Goal: Participate in discussion: Engage in conversation with other users on a specific topic

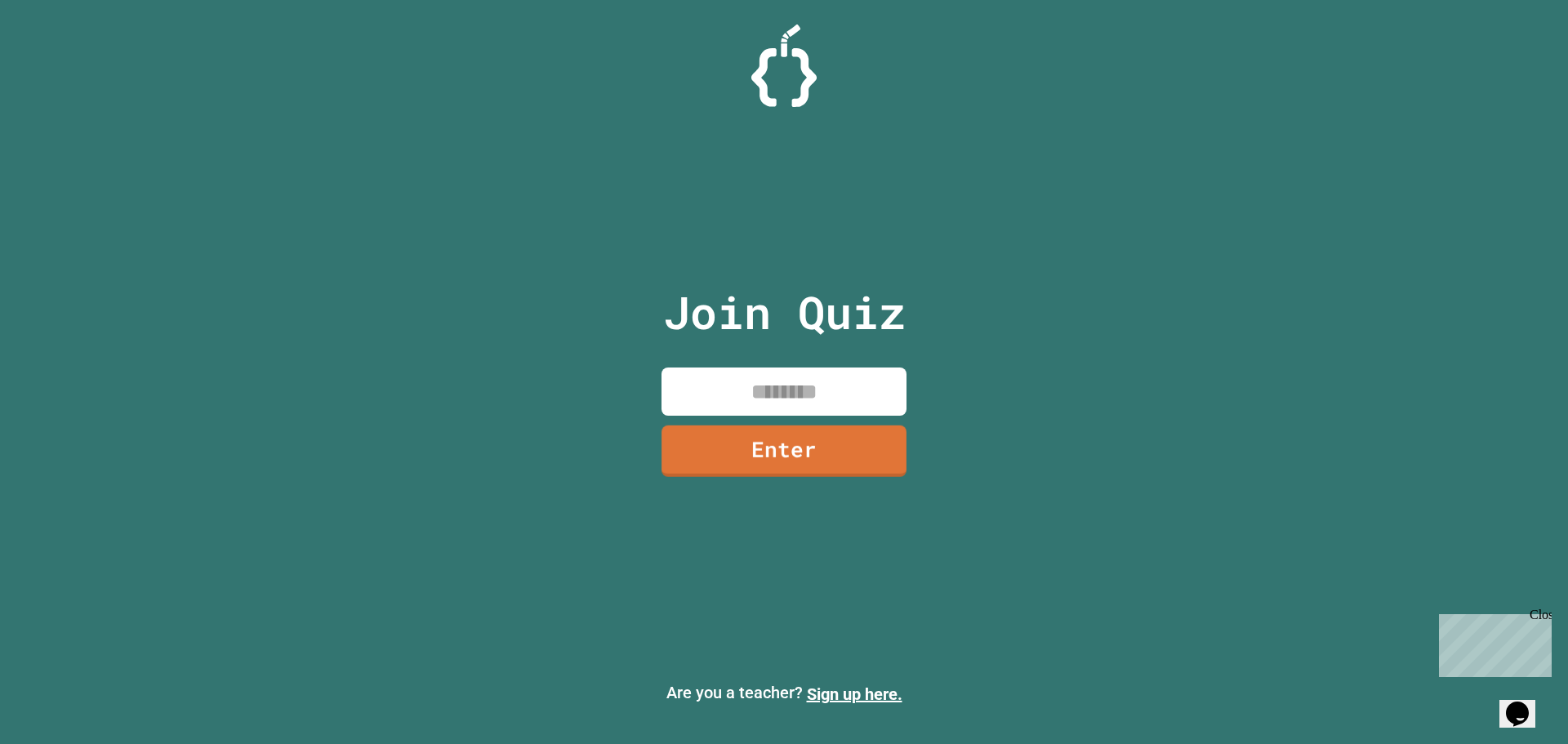
click at [867, 398] on input at bounding box center [784, 392] width 245 height 49
type input "********"
click at [865, 448] on link "Enter" at bounding box center [784, 449] width 232 height 54
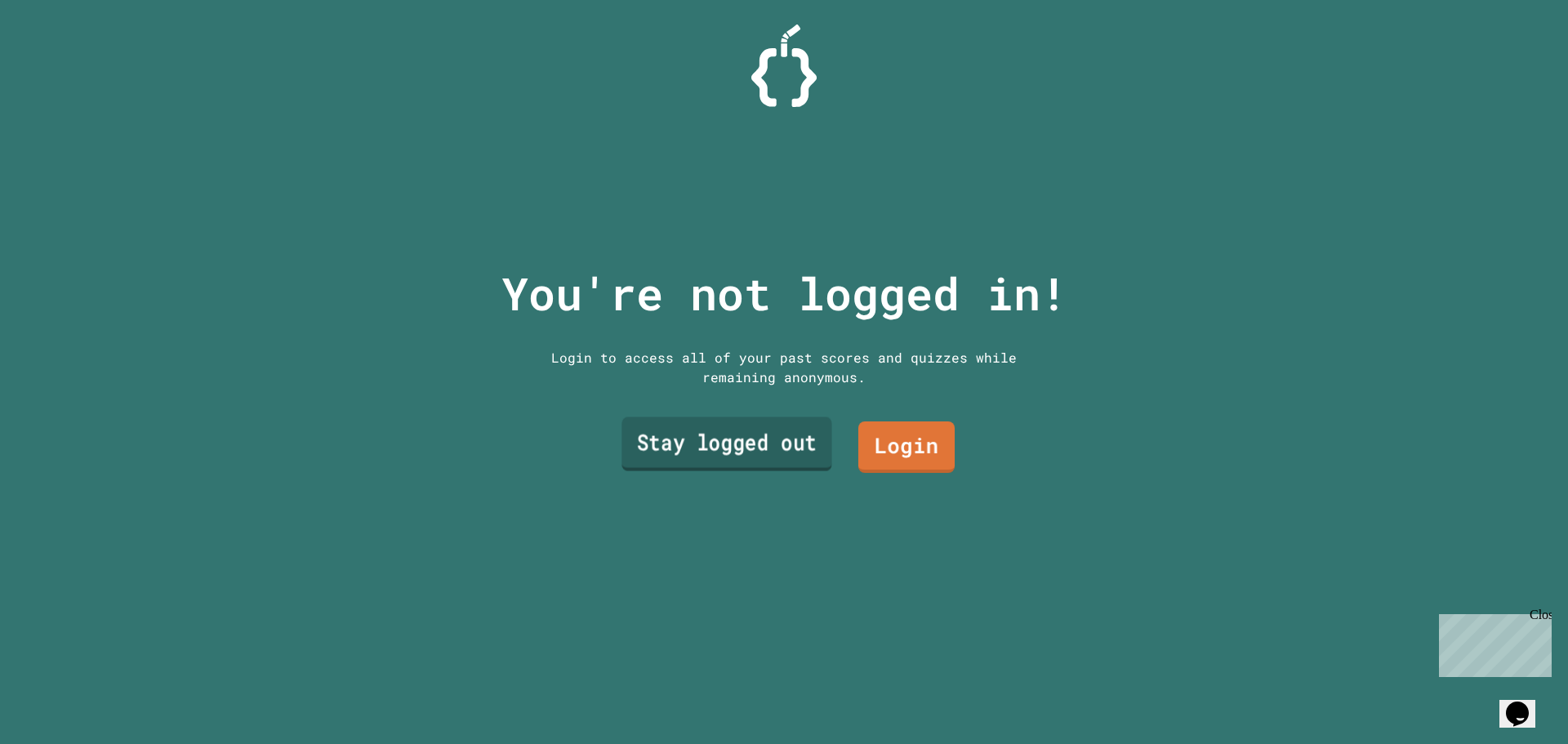
click at [739, 437] on link "Stay logged out" at bounding box center [726, 444] width 209 height 54
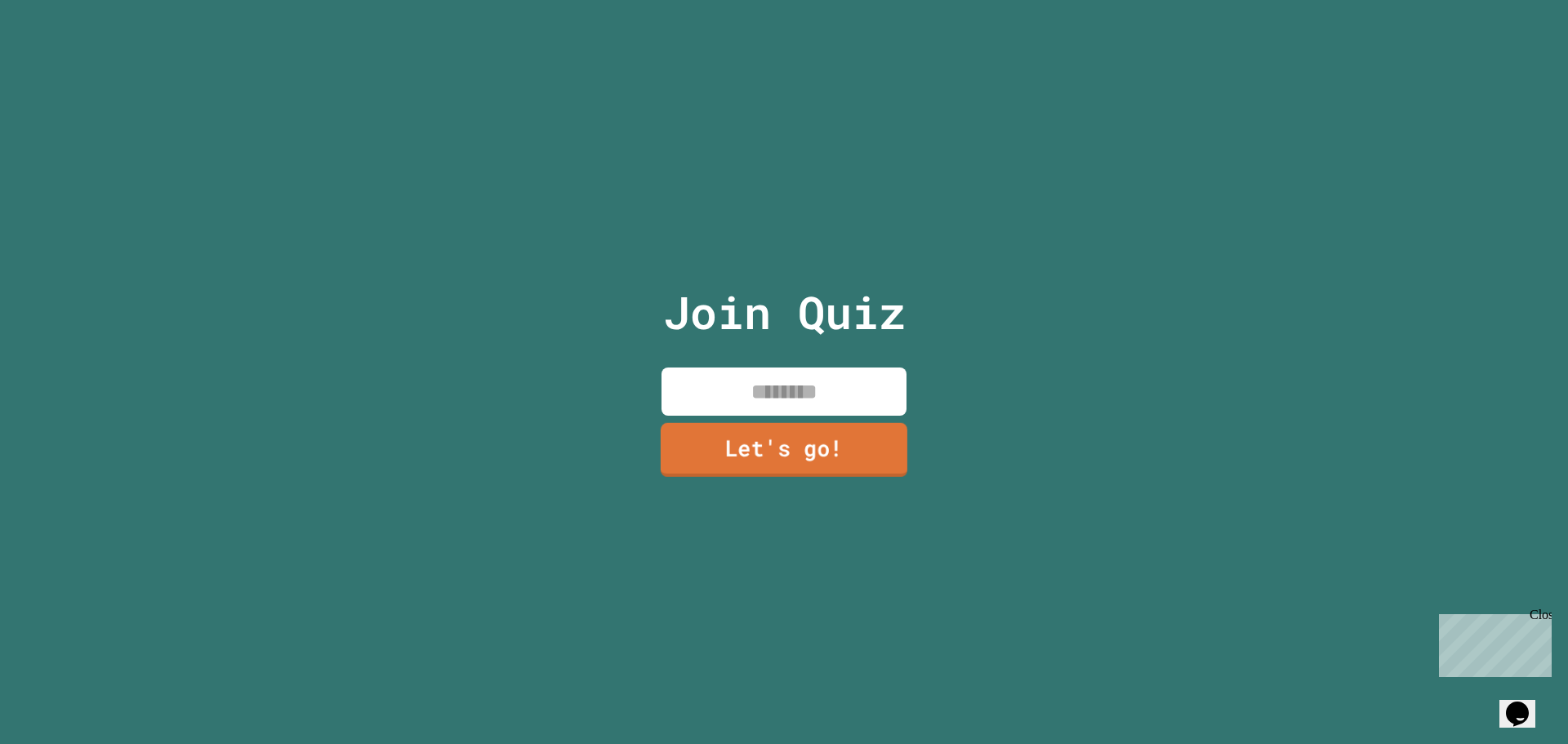
click at [792, 367] on input at bounding box center [784, 392] width 245 height 49
type input "****"
click at [755, 447] on link "Let's go!" at bounding box center [784, 449] width 245 height 54
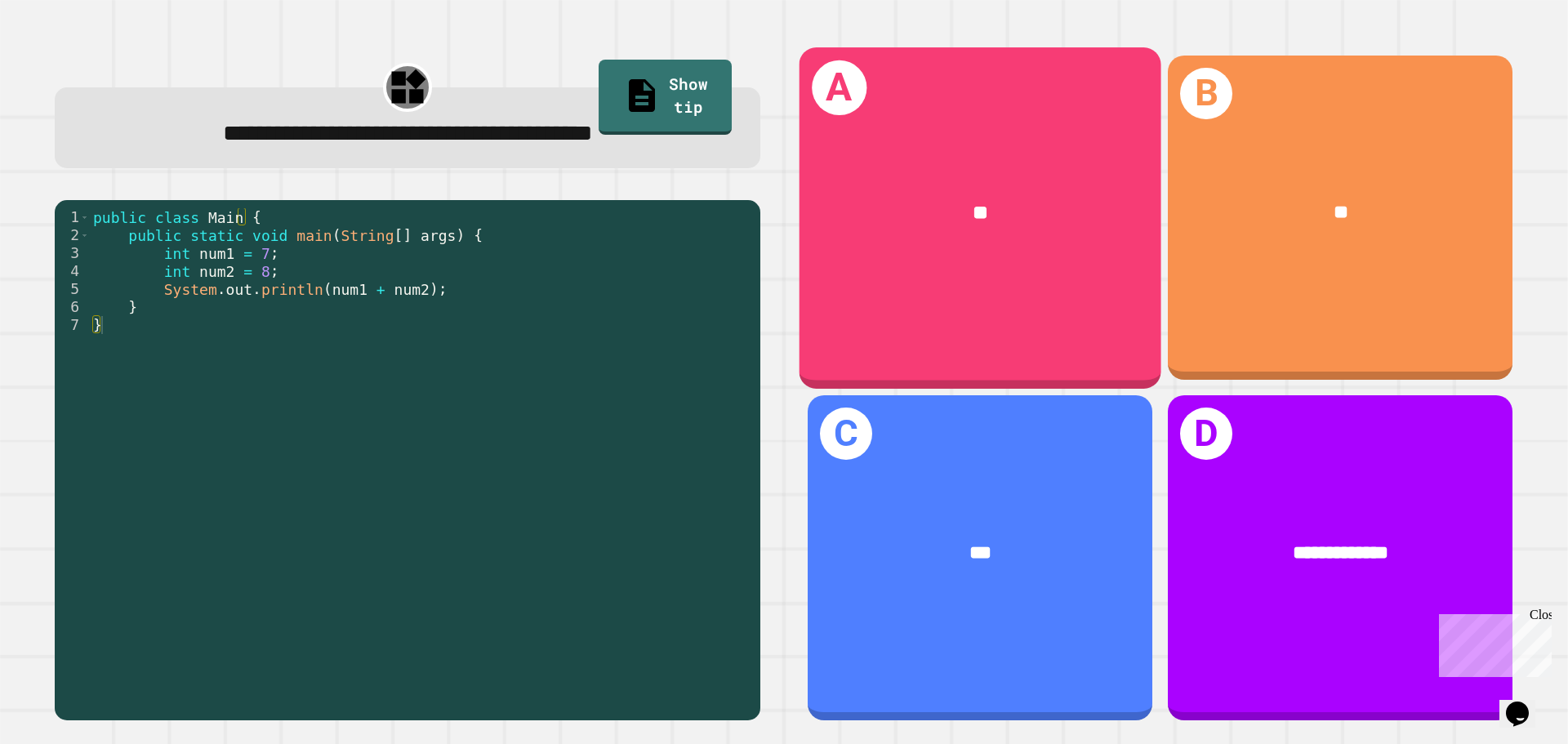
click at [1013, 277] on div "A **" at bounding box center [980, 218] width 362 height 340
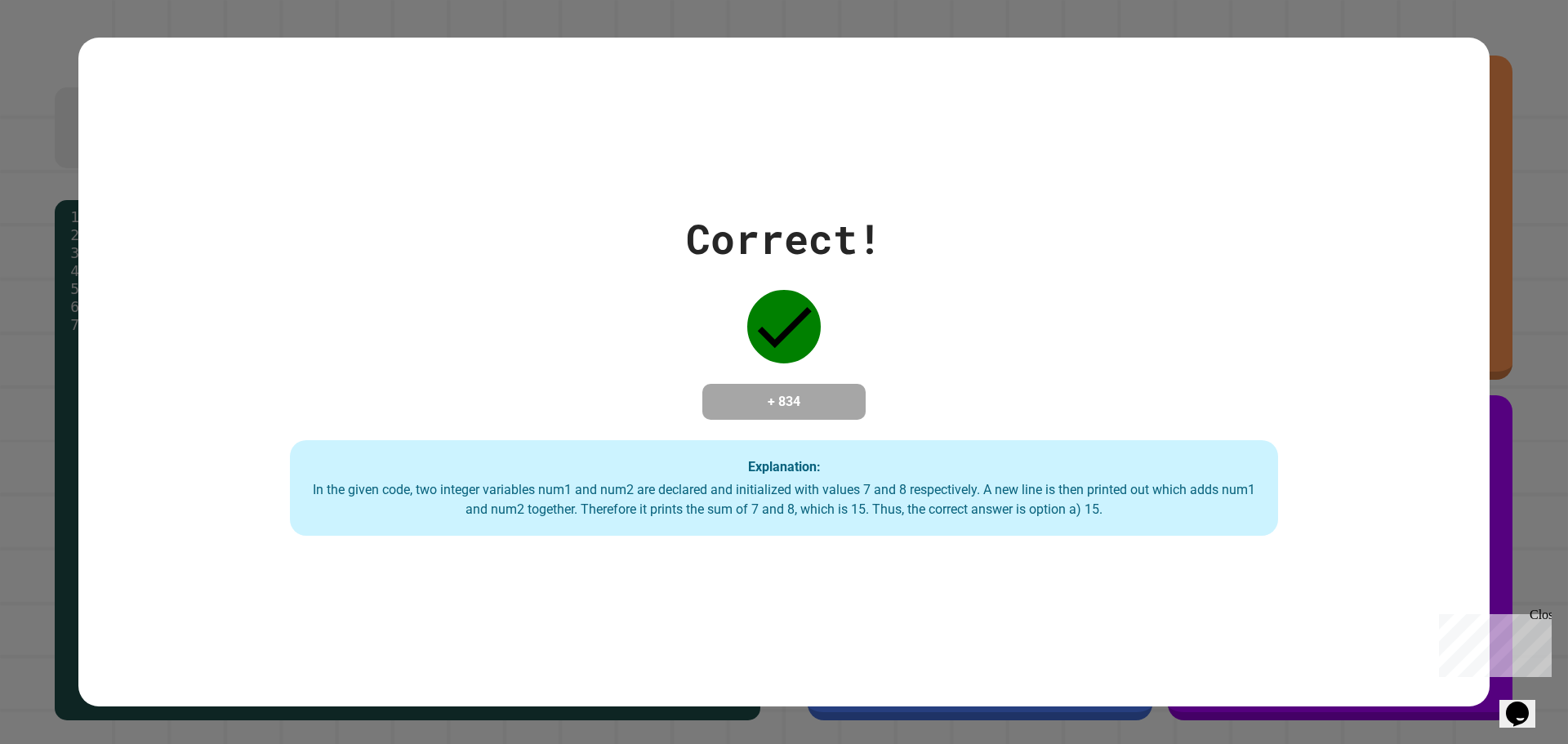
click at [828, 279] on div "Correct! + 834 Explanation: In the given code, two integer variables num1 and n…" at bounding box center [784, 372] width 1411 height 328
click at [1504, 408] on div "Correct! + 834 Explanation: In the given code, two integer variables num1 and n…" at bounding box center [784, 372] width 1568 height 744
click at [1479, 40] on div "Correct! + 834 Explanation: In the given code, two integer variables num1 and n…" at bounding box center [784, 372] width 1568 height 744
click at [1475, 36] on div "Correct! + 834 Explanation: In the given code, two integer variables num1 and n…" at bounding box center [784, 372] width 1568 height 744
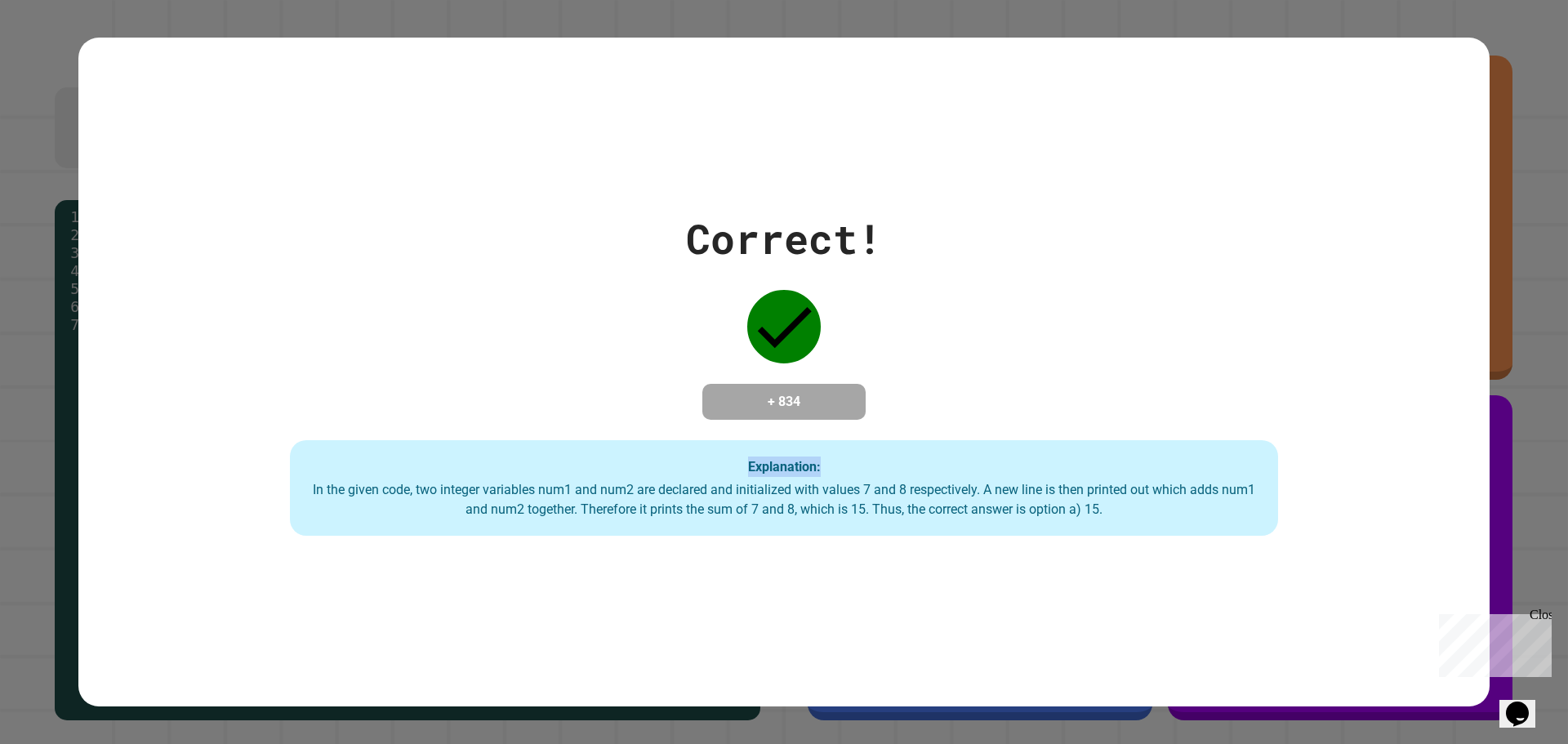
click at [1474, 35] on div "Correct! + 834 Explanation: In the given code, two integer variables num1 and n…" at bounding box center [784, 372] width 1568 height 744
click at [1473, 34] on div "Correct! + 834 Explanation: In the given code, two integer variables num1 and n…" at bounding box center [784, 372] width 1568 height 744
click at [997, 473] on div "Explanation: In the given code, two integer variables num1 and num2 are declare…" at bounding box center [784, 488] width 988 height 96
click at [994, 469] on div "Explanation: In the given code, two integer variables num1 and num2 are declare…" at bounding box center [784, 488] width 988 height 96
click at [975, 383] on div "Correct! + 834 Explanation: In the given code, two integer variables num1 and n…" at bounding box center [784, 372] width 1411 height 328
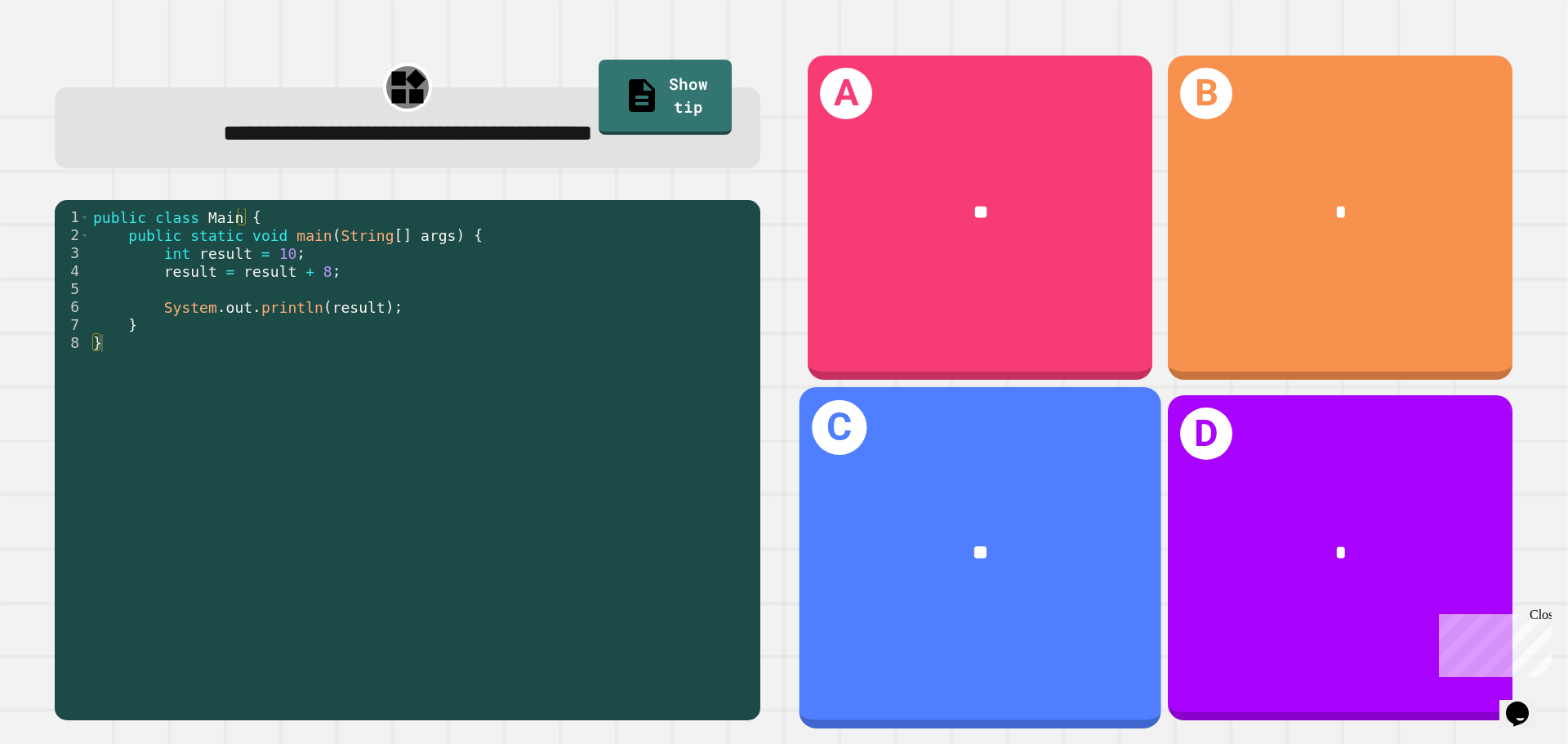
click at [1000, 542] on div "**" at bounding box center [980, 552] width 281 height 30
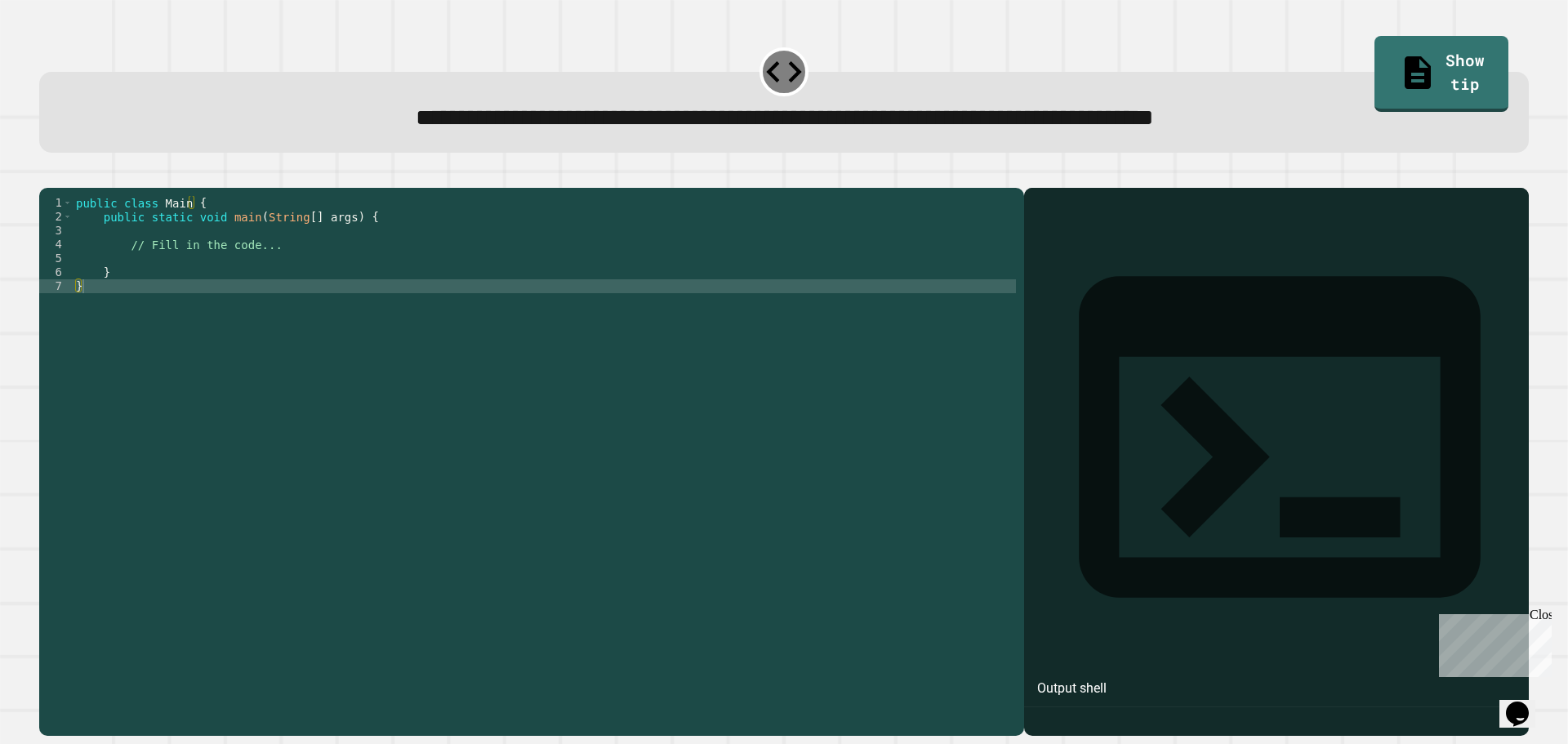
click at [316, 274] on div "public class Main { public static void main ( String [ ] args ) { // Fill in th…" at bounding box center [544, 446] width 943 height 499
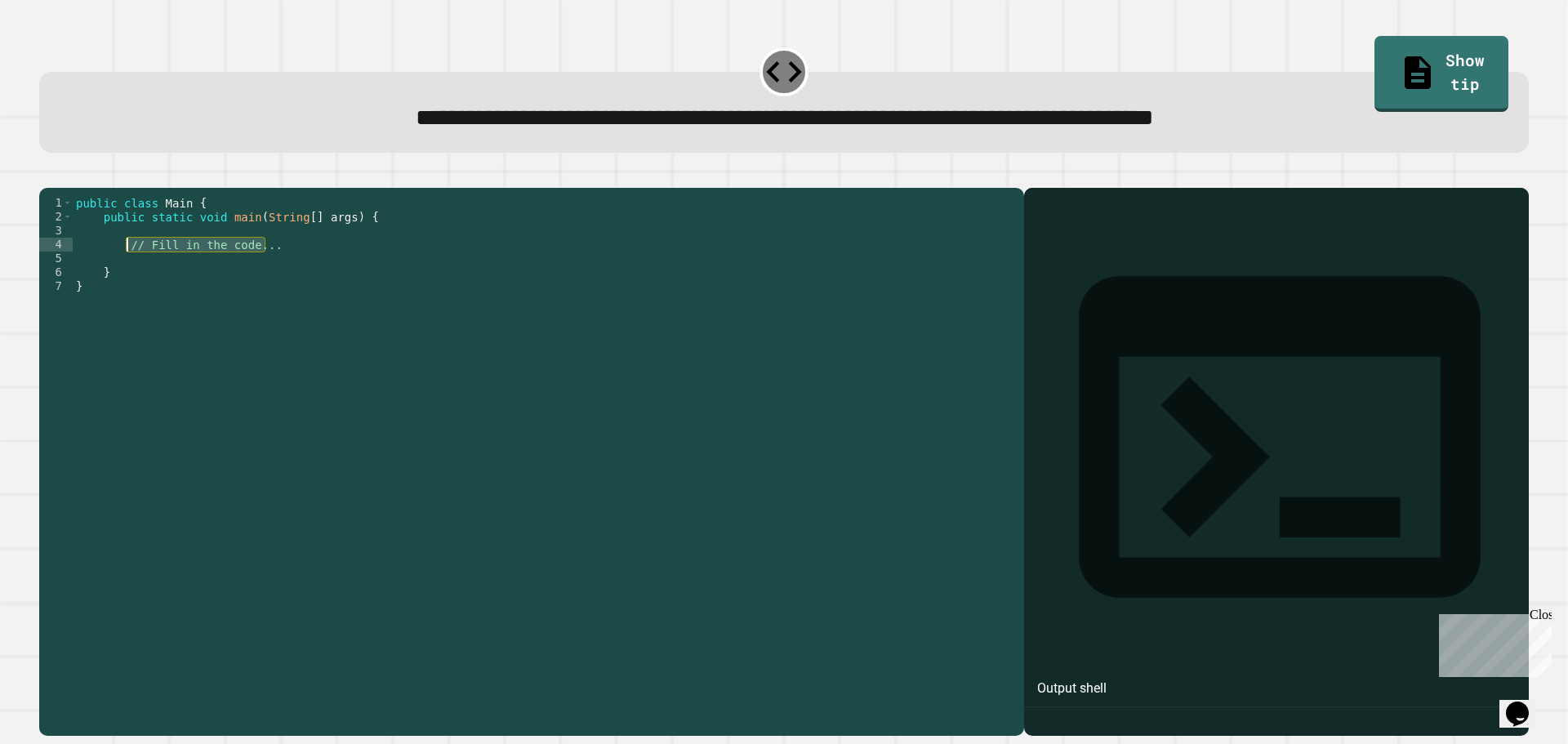
drag, startPoint x: 312, startPoint y: 265, endPoint x: 127, endPoint y: 275, distance: 185.3
click at [127, 275] on div "public class Main { public static void main ( String [ ] args ) { // Fill in th…" at bounding box center [544, 446] width 943 height 499
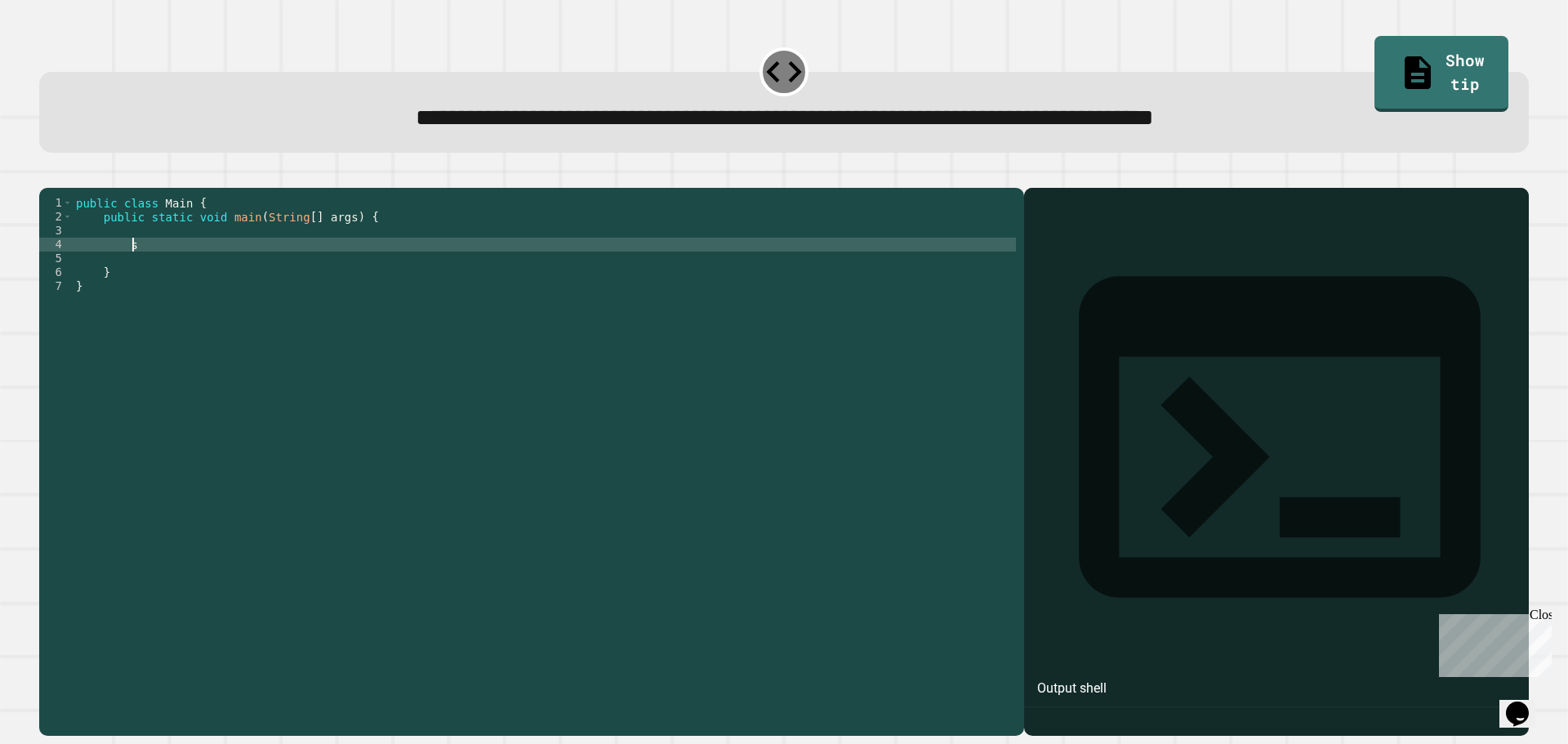
scroll to position [0, 4]
type textarea "*"
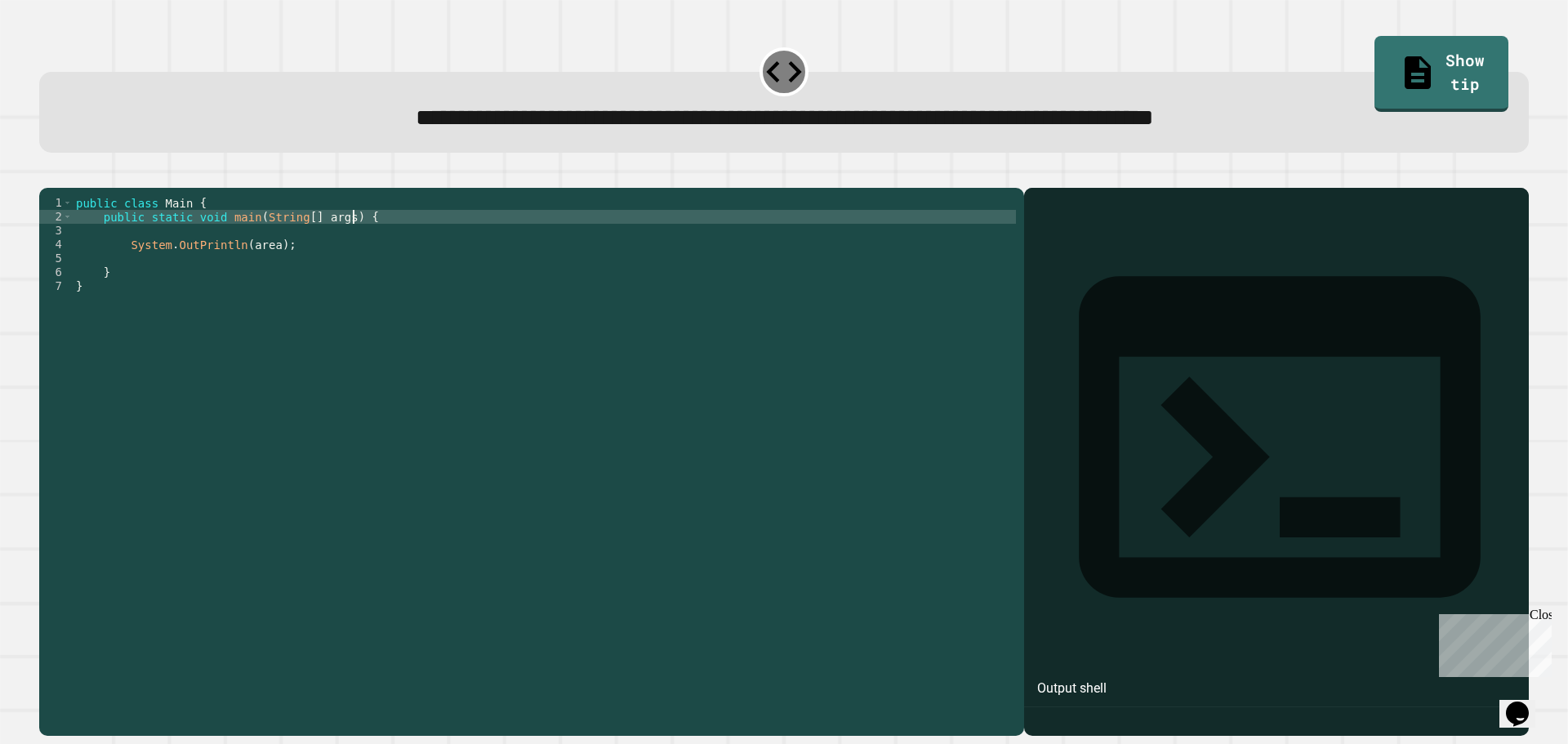
click at [410, 238] on div "public class Main { public static void main ( String [ ] args ) { System . OutP…" at bounding box center [544, 446] width 943 height 499
type textarea "**********"
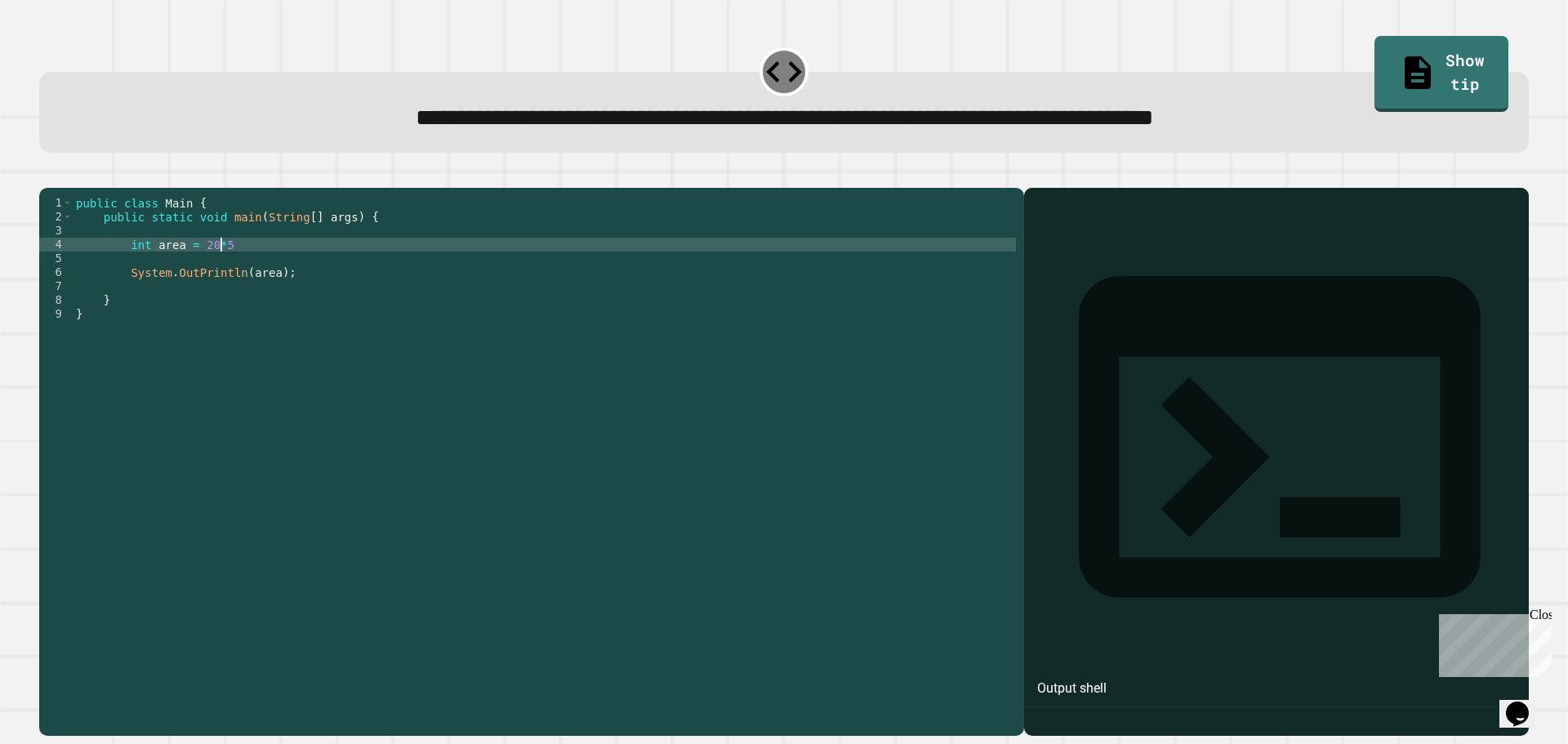
scroll to position [0, 9]
click at [1243, 332] on div at bounding box center [1276, 484] width 488 height 500
click at [239, 332] on div "public class Main { public static void main ( String [ ] args ) { int area = 20…" at bounding box center [544, 446] width 943 height 499
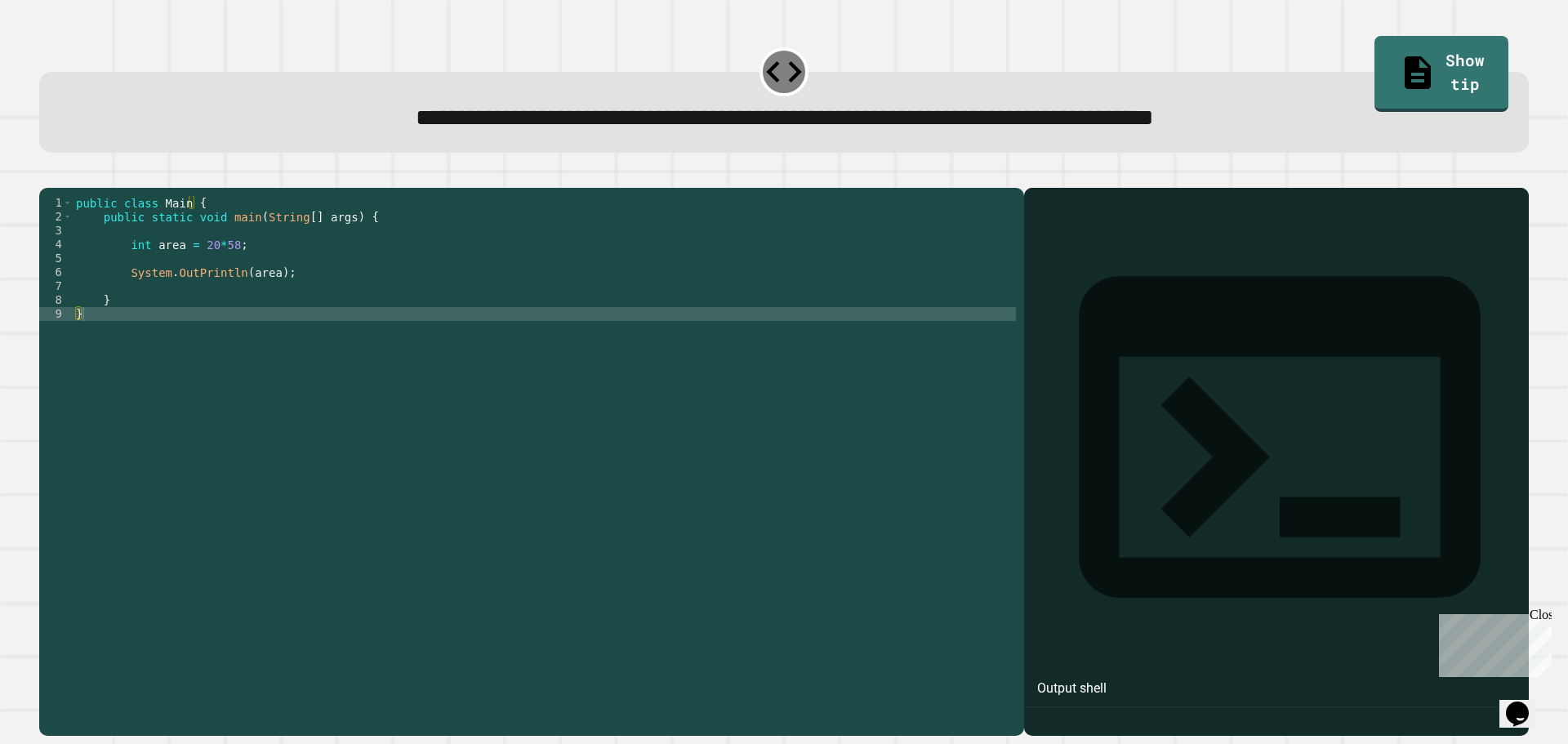
click at [48, 175] on icon "button" at bounding box center [48, 175] width 0 height 0
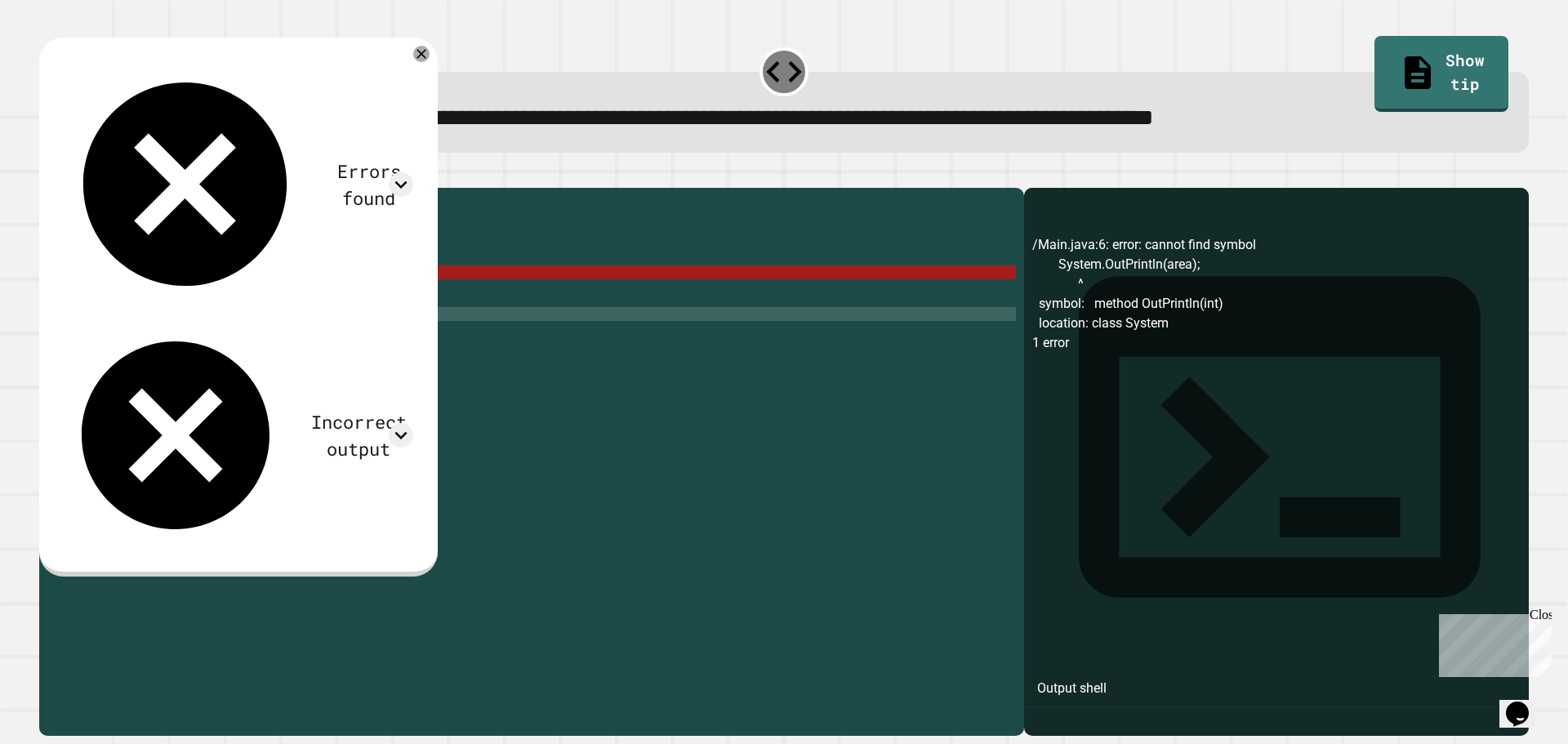
click at [194, 295] on div "public class Main { public static void main ( String [ ] args ) { int area = 20…" at bounding box center [544, 446] width 943 height 499
click at [170, 301] on div "public class Main { public static void main ( String [ ] args ) { int area = 20…" at bounding box center [544, 446] width 943 height 499
click at [187, 297] on div "public class Main { public static void main ( String [ ] args ) { int area = 20…" at bounding box center [544, 446] width 943 height 499
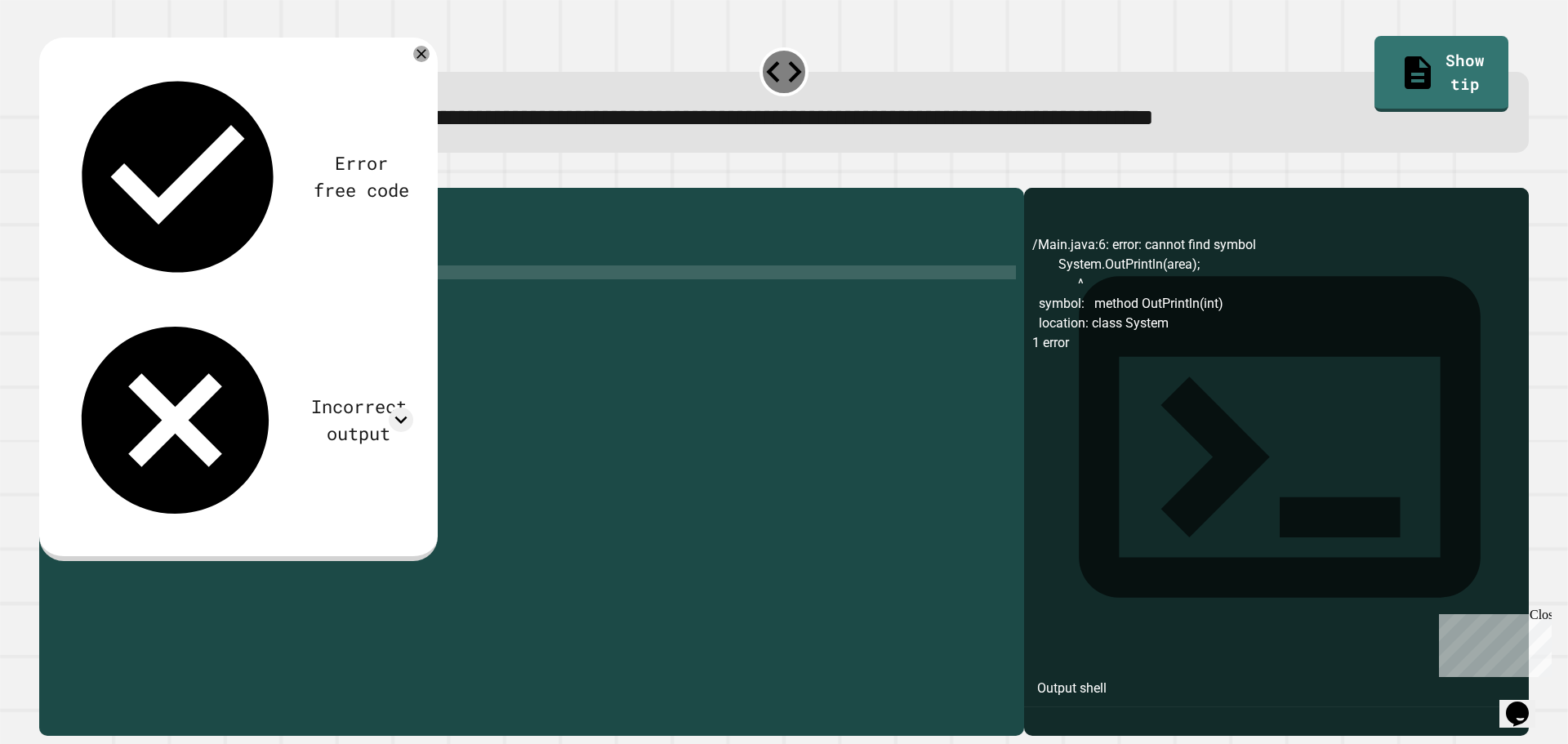
scroll to position [0, 8]
click at [203, 295] on div "public class Main { public static void main ( String [ ] args ) { int area = 20…" at bounding box center [544, 446] width 943 height 499
click at [48, 175] on icon "button" at bounding box center [48, 175] width 0 height 0
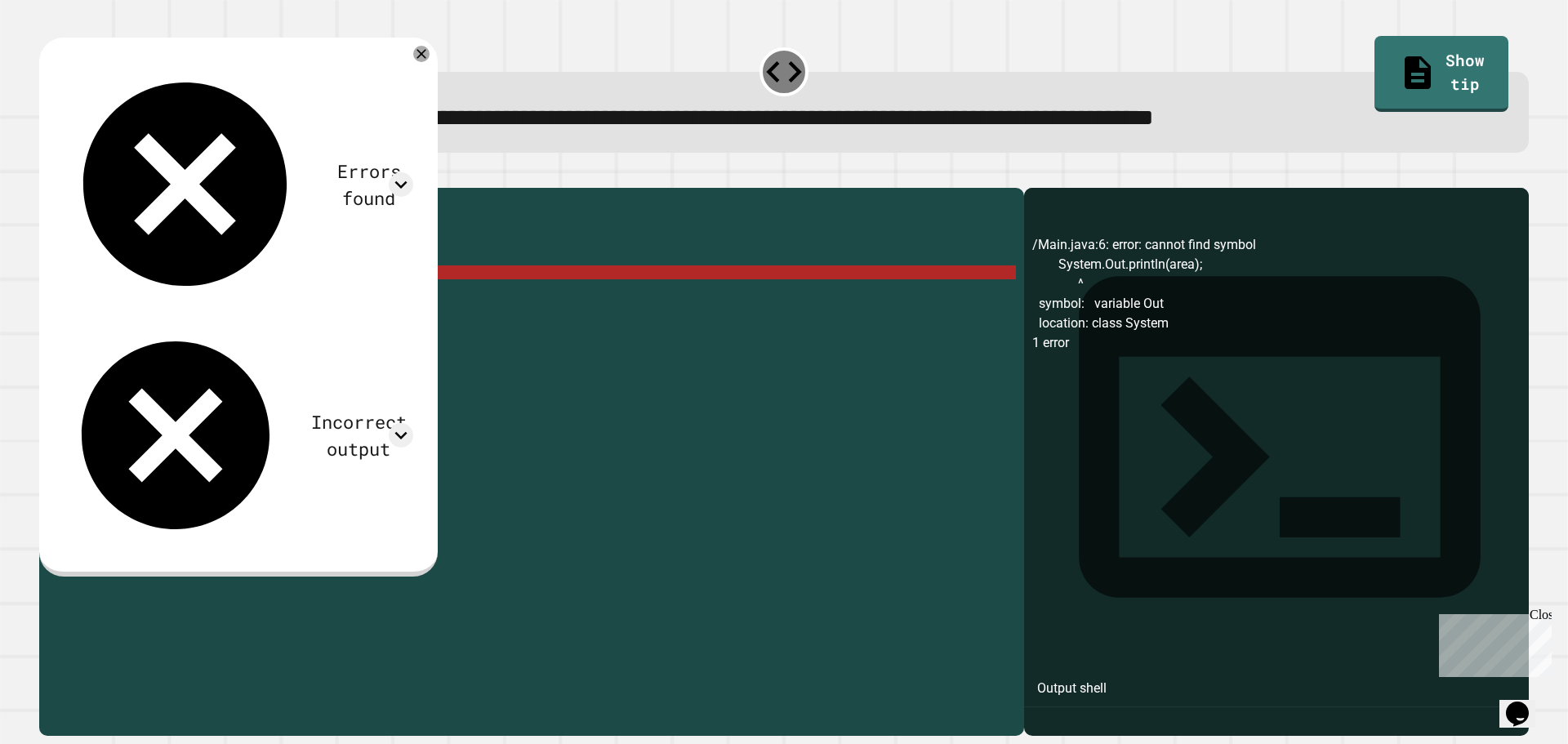
click at [174, 292] on div "public class Main { public static void main ( String [ ] args ) { int area = 20…" at bounding box center [544, 446] width 943 height 499
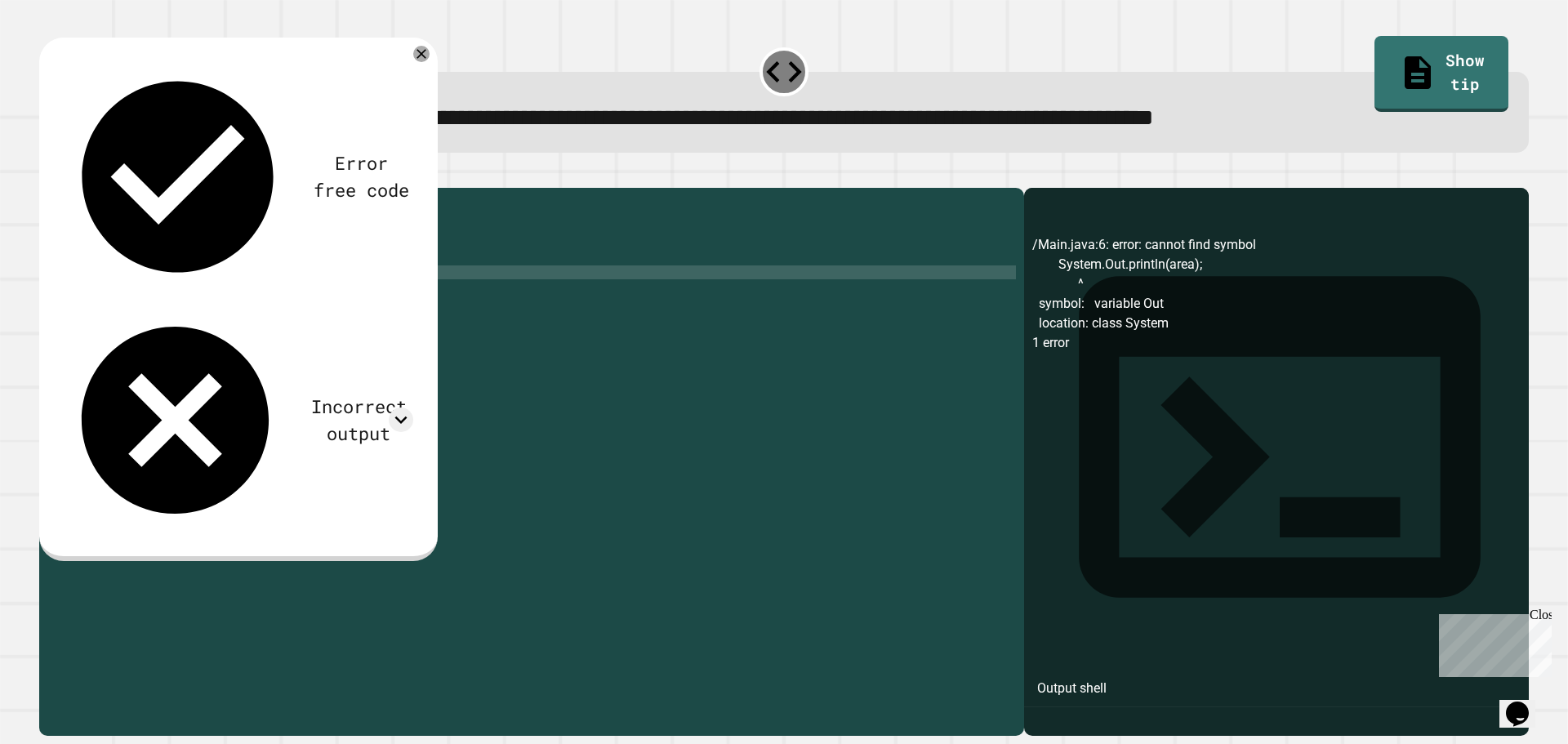
scroll to position [0, 7]
type textarea "**********"
click at [48, 175] on button "button" at bounding box center [48, 175] width 0 height 0
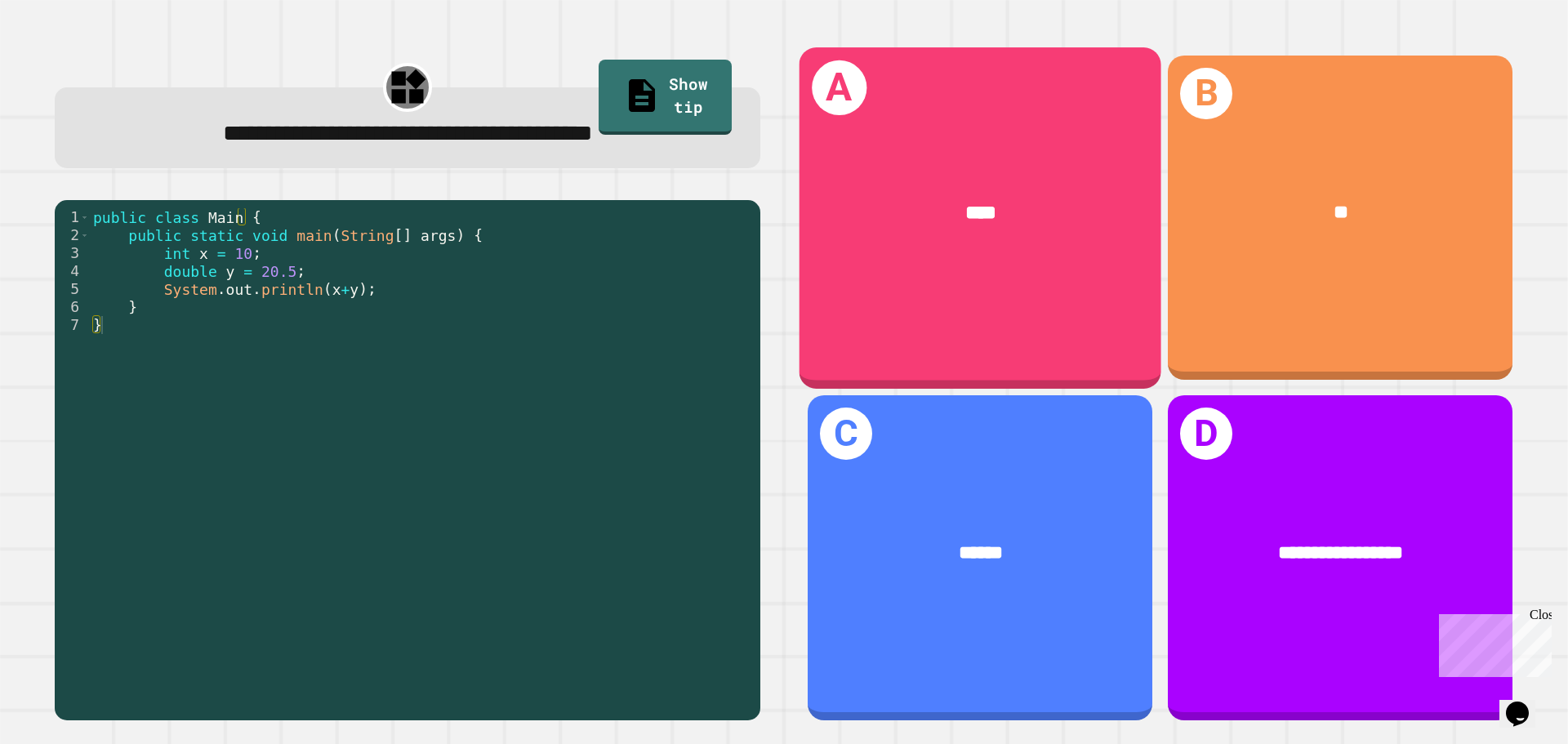
click at [1035, 283] on div "A ****" at bounding box center [980, 218] width 362 height 340
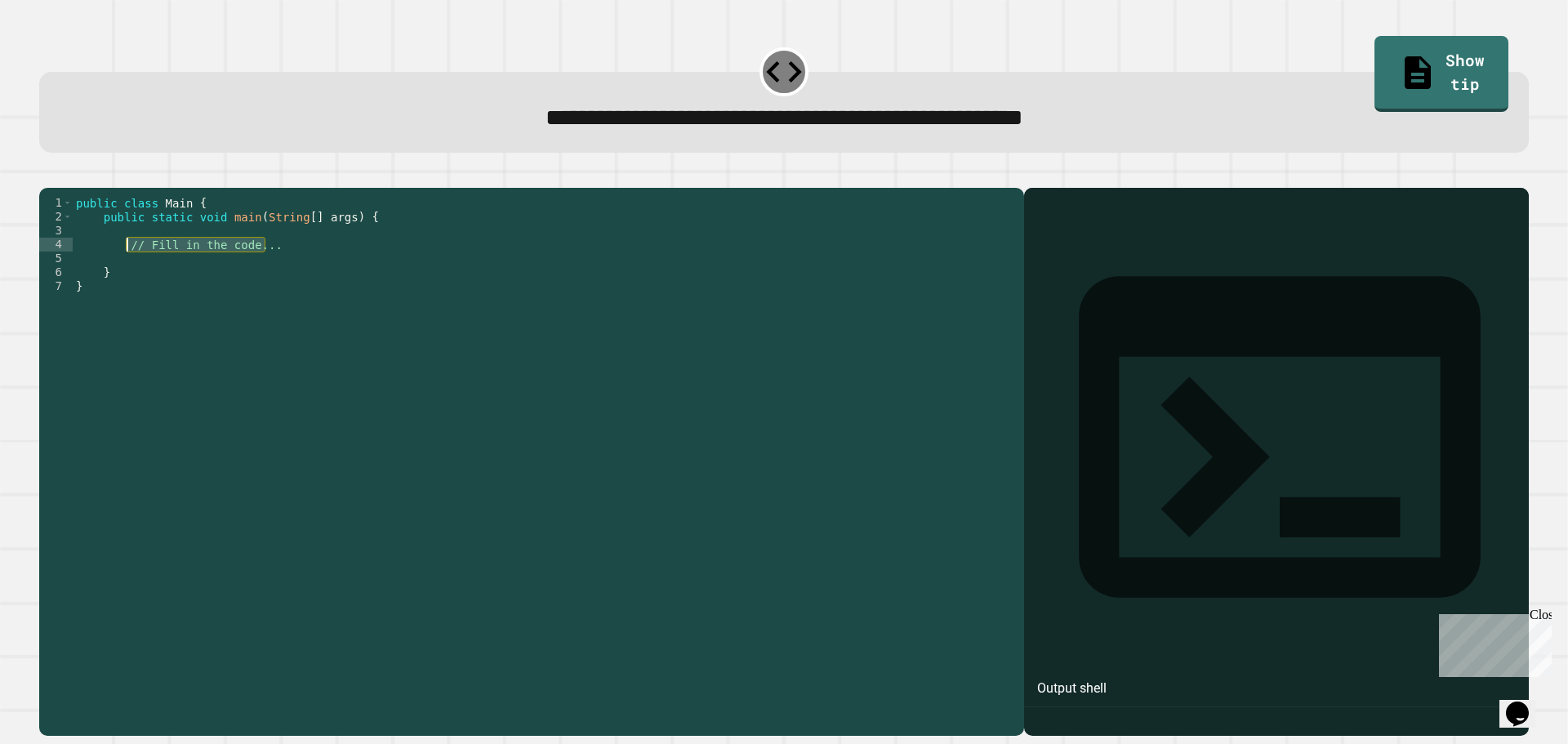
drag, startPoint x: 285, startPoint y: 274, endPoint x: 125, endPoint y: 275, distance: 160.0
click at [125, 275] on div "public class Main { public static void main ( String [ ] args ) { // Fill in th…" at bounding box center [544, 446] width 943 height 499
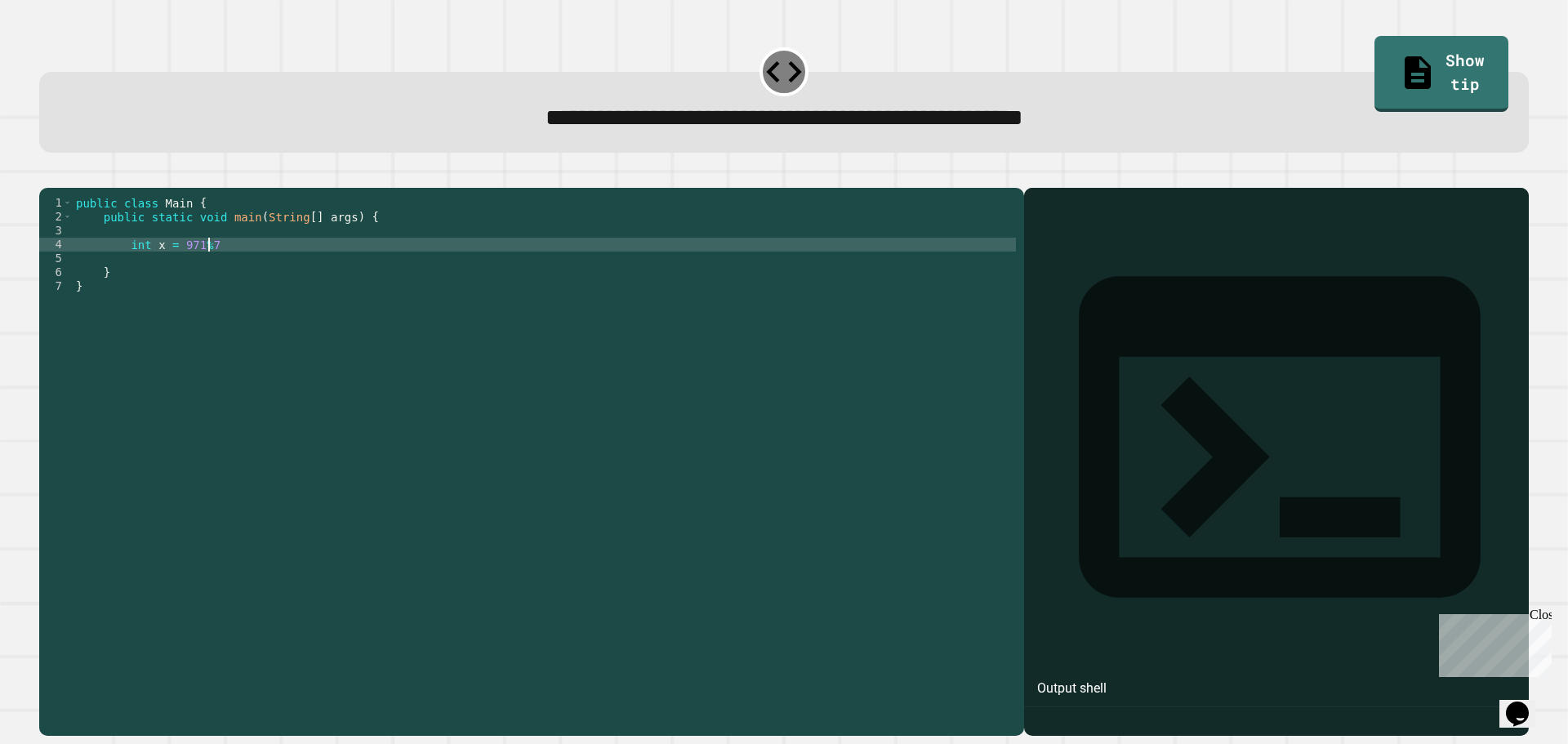
scroll to position [0, 9]
type textarea "**********"
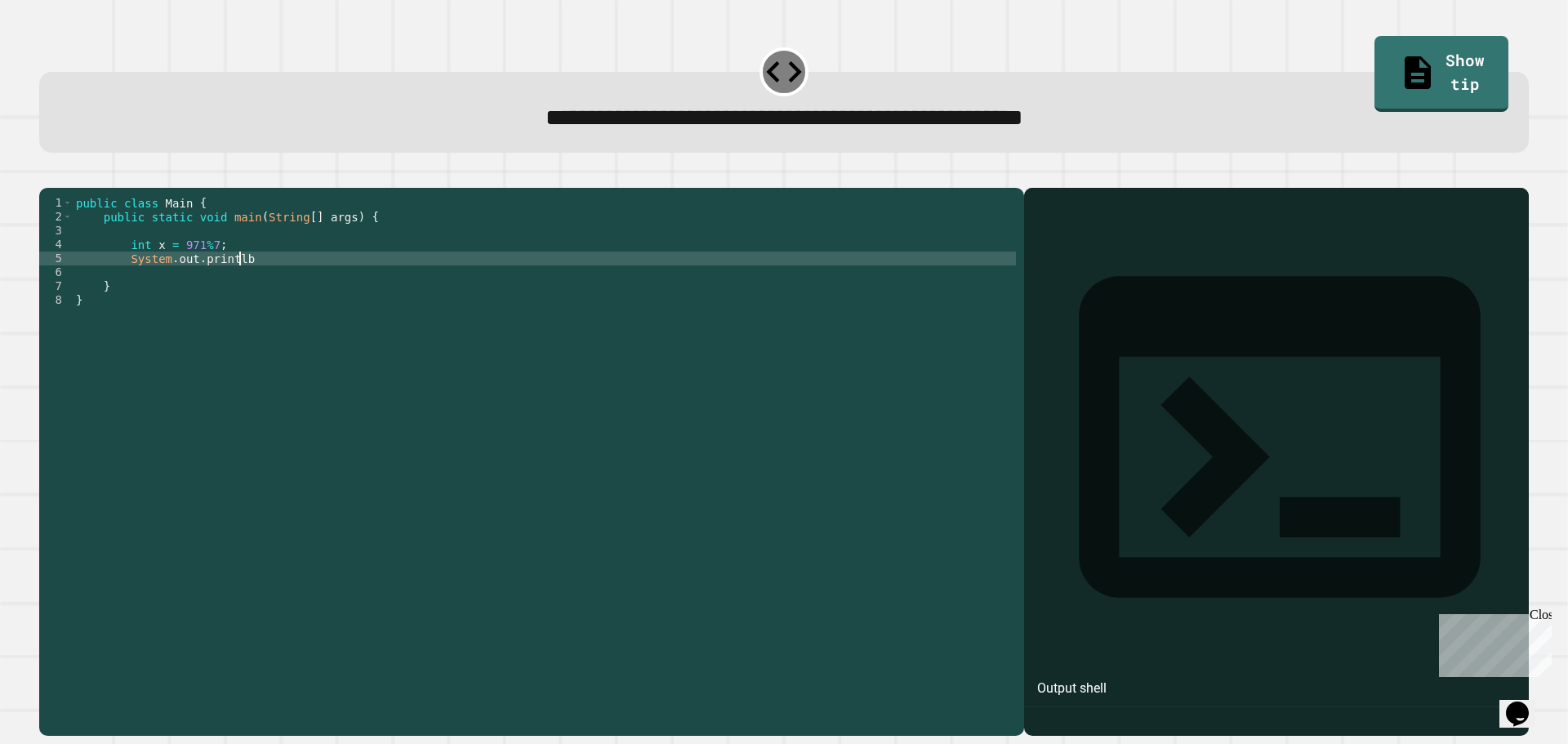
scroll to position [0, 11]
click at [250, 280] on div "public class Main { public static void main ( String [ ] args ) { int x = 971 %…" at bounding box center [544, 446] width 943 height 499
type textarea "**********"
click at [48, 175] on button "button" at bounding box center [48, 175] width 0 height 0
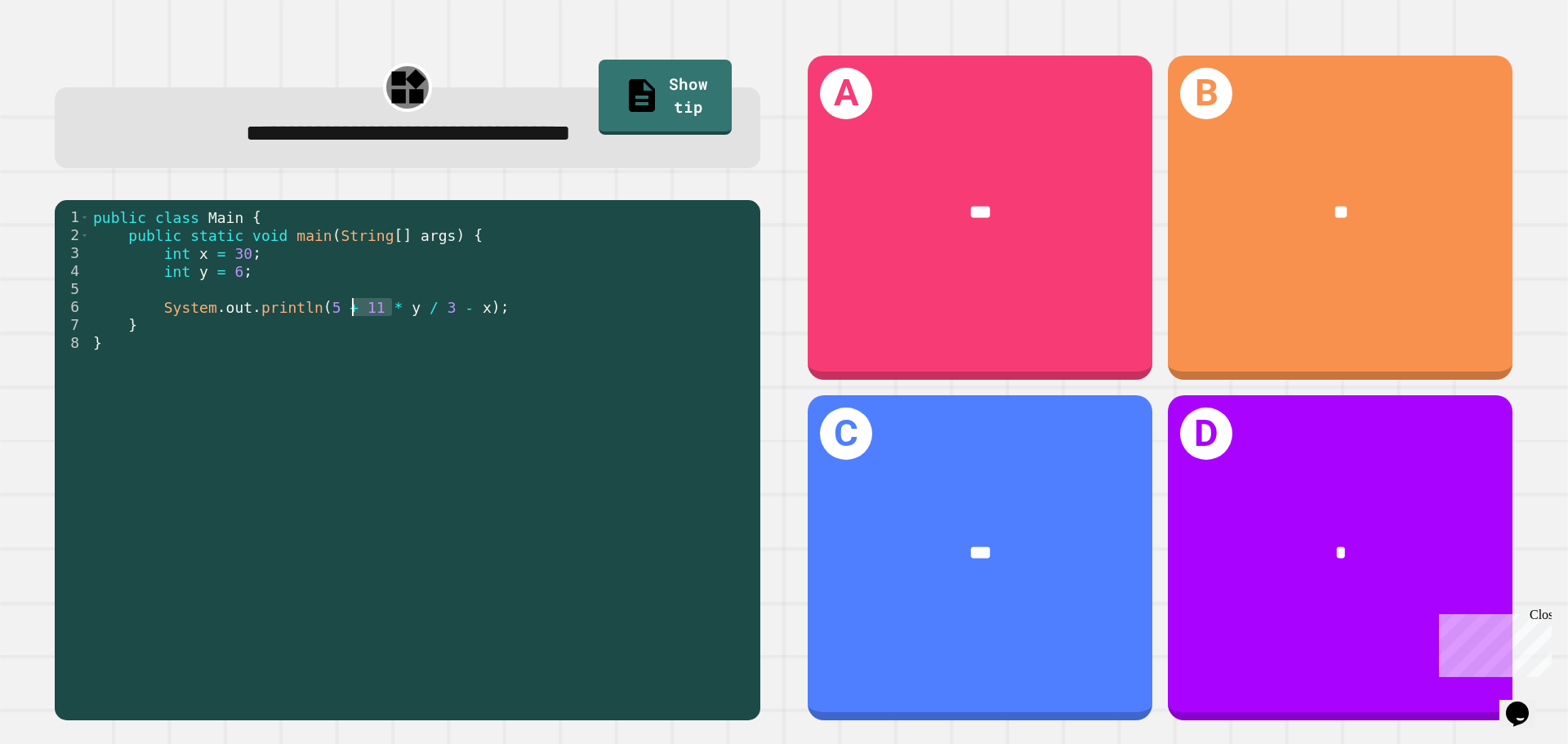
drag, startPoint x: 392, startPoint y: 317, endPoint x: 351, endPoint y: 314, distance: 41.1
click at [351, 314] on div "public class Main { public static void main ( String [ ] args ) { int x = 30 ; …" at bounding box center [421, 460] width 662 height 503
click at [359, 312] on div "public class Main { public static void main ( String [ ] args ) { int x = 30 ; …" at bounding box center [421, 441] width 662 height 466
drag, startPoint x: 421, startPoint y: 308, endPoint x: 345, endPoint y: 312, distance: 76.1
click at [345, 312] on div "public class Main { public static void main ( String [ ] args ) { int x = 30 ; …" at bounding box center [421, 460] width 662 height 503
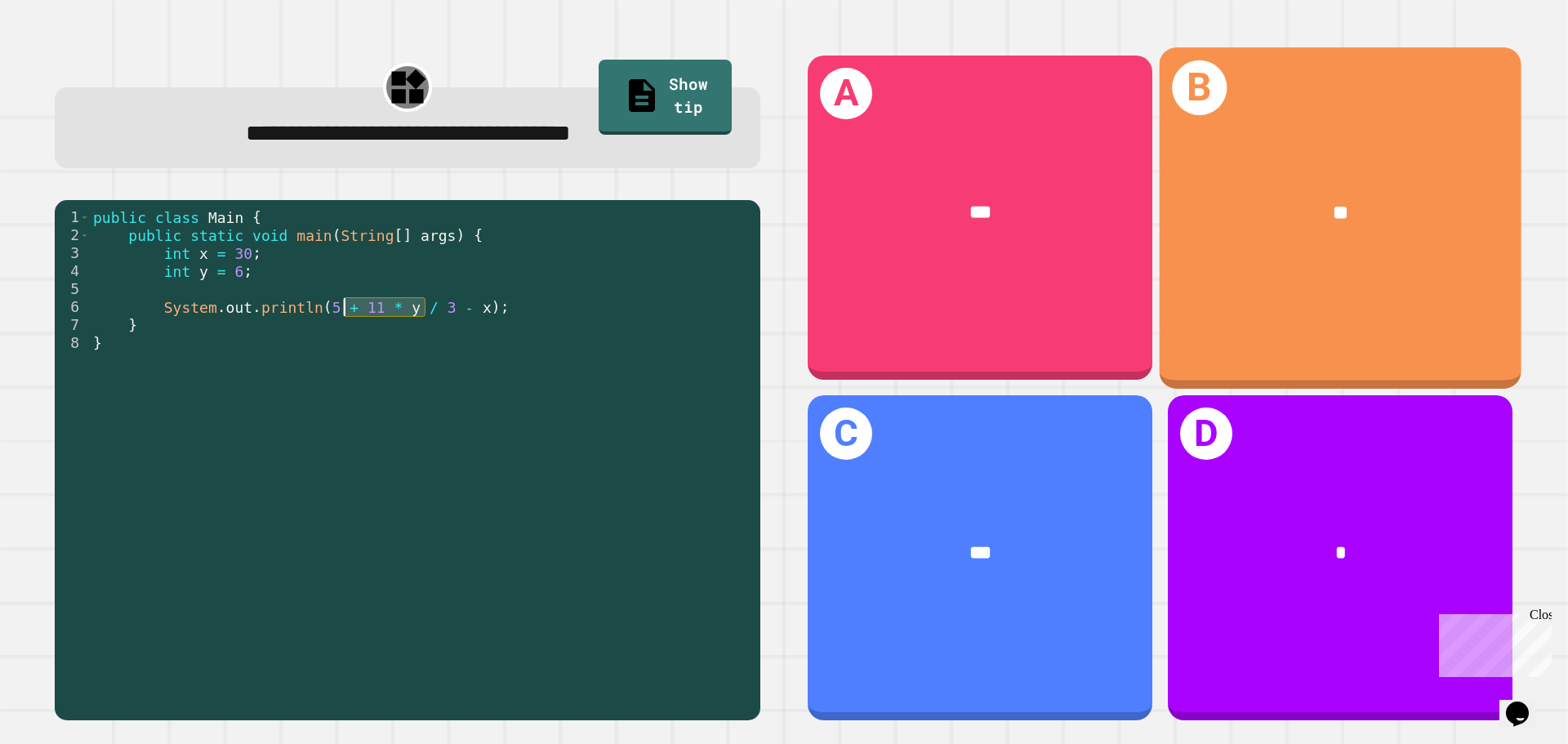
click at [1408, 183] on div "**" at bounding box center [1340, 212] width 362 height 109
